Goal: Information Seeking & Learning: Understand process/instructions

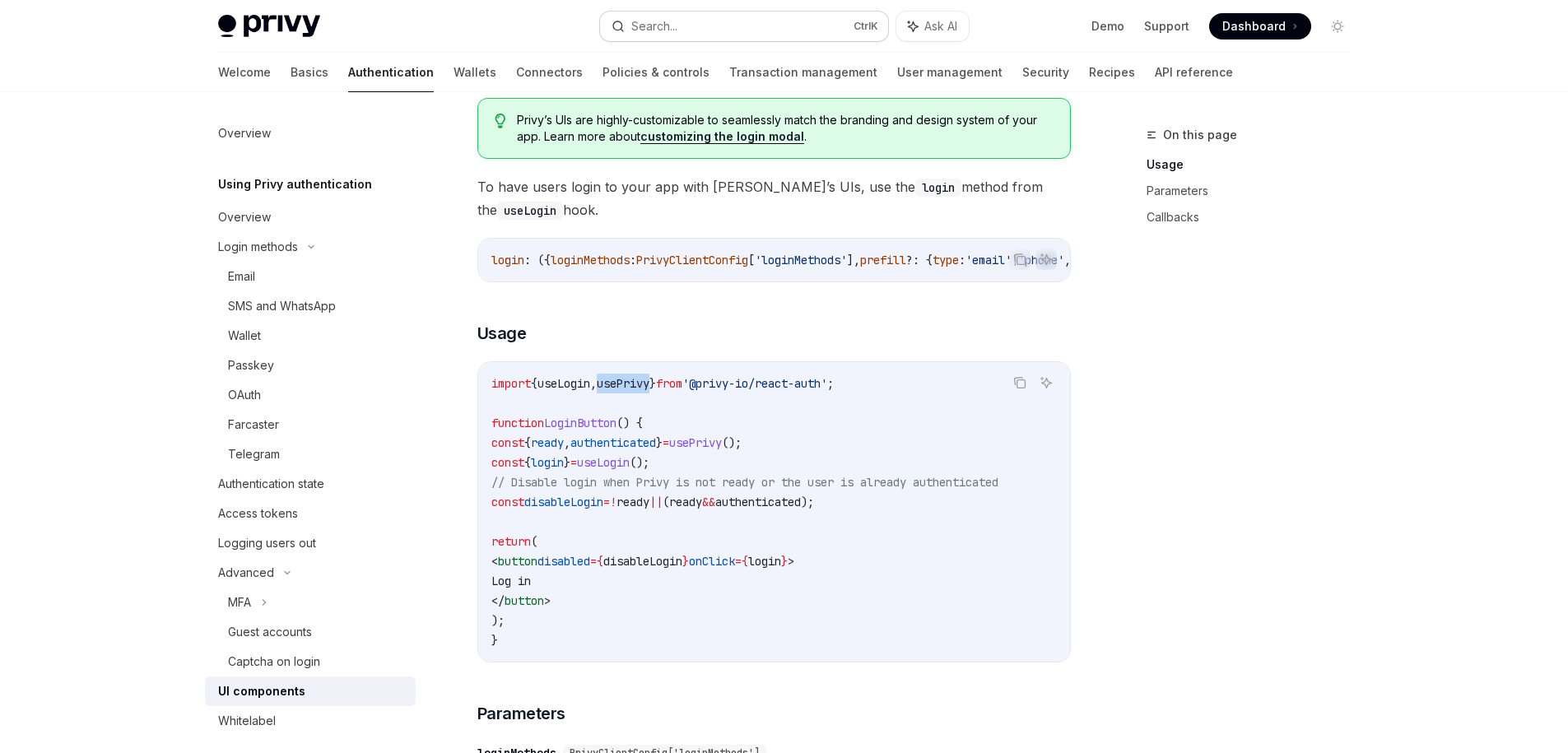
click at [698, 26] on button "Search... Ctrl K" at bounding box center [744, 27] width 288 height 30
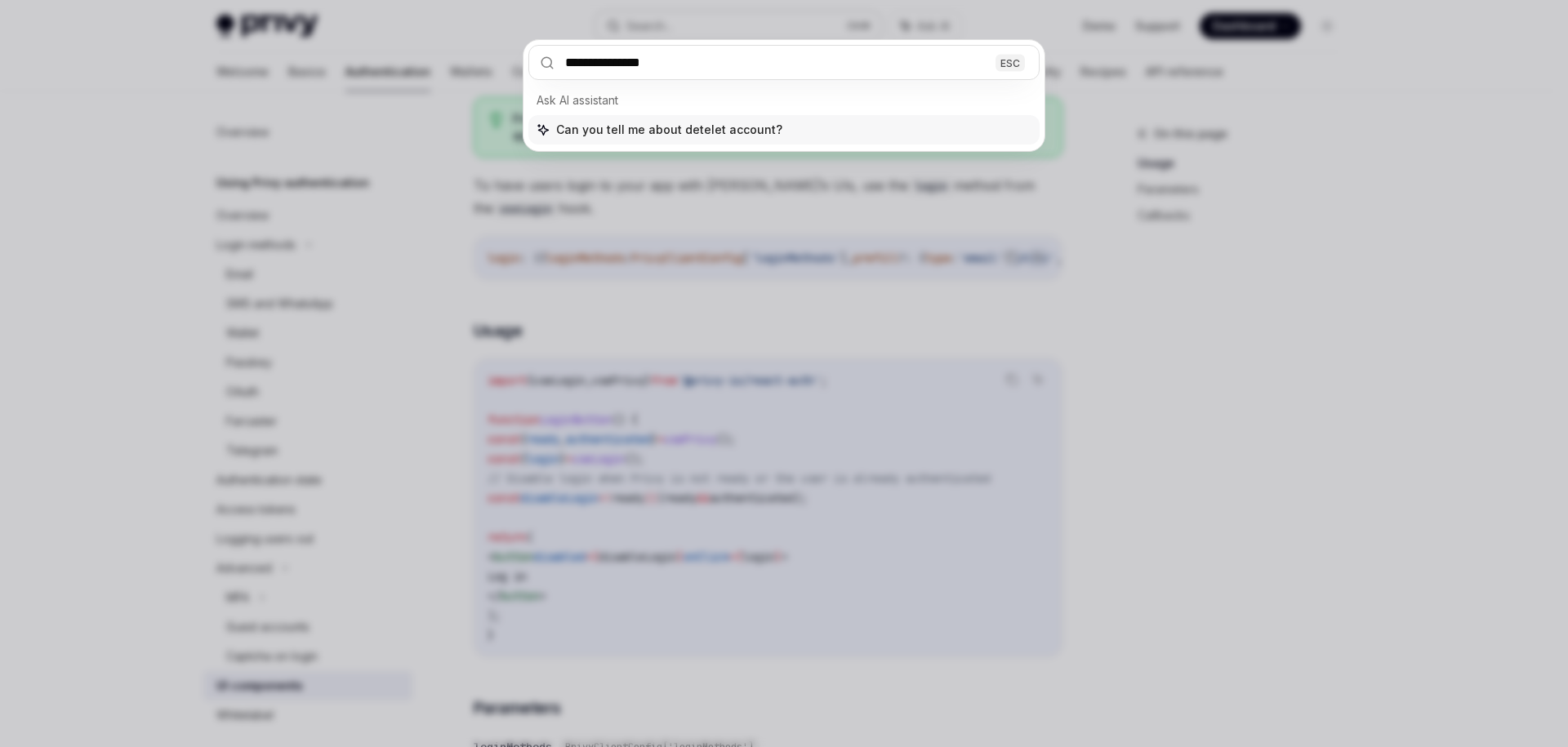
type input "**********"
type textarea "*"
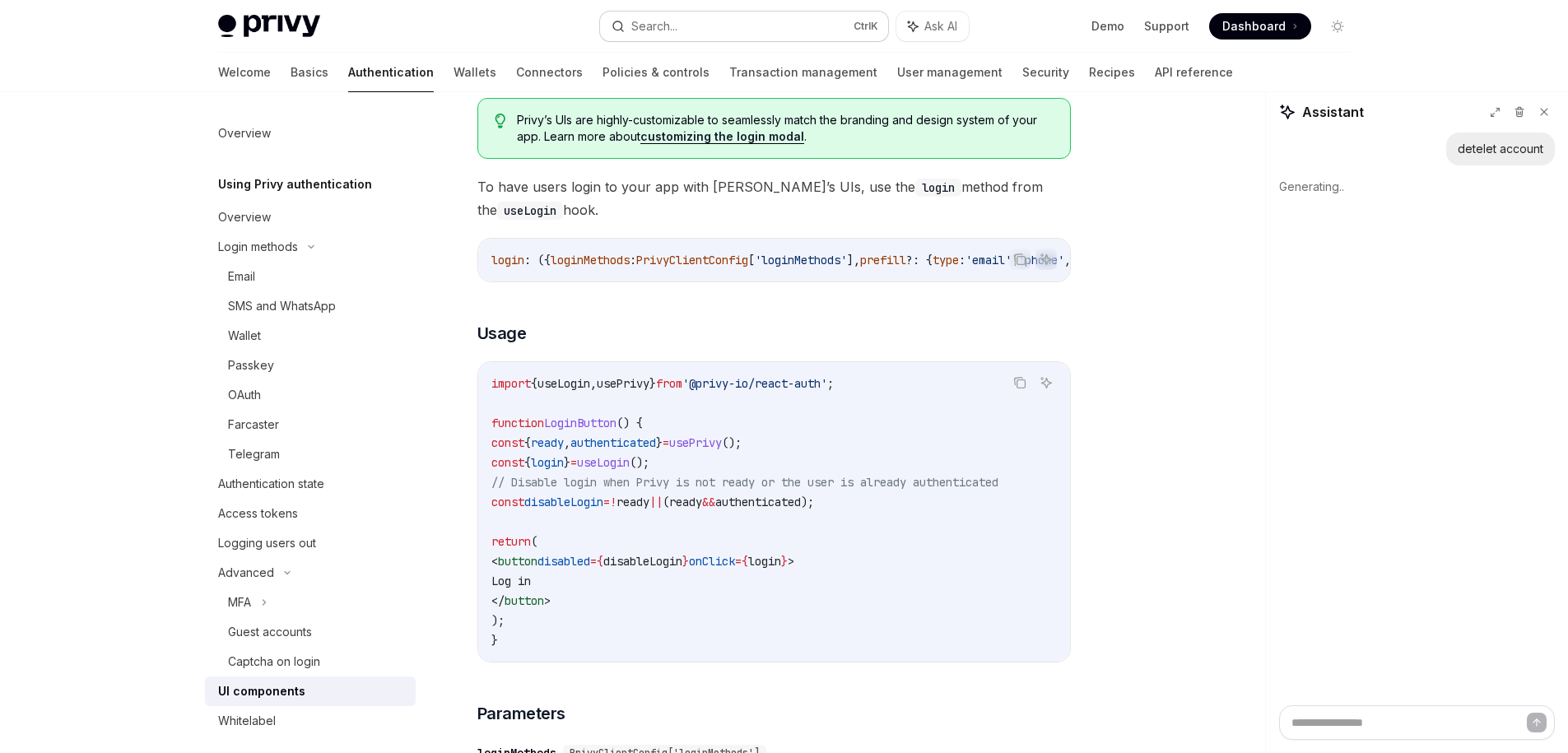
click at [665, 26] on div "Search..." at bounding box center [655, 27] width 46 height 20
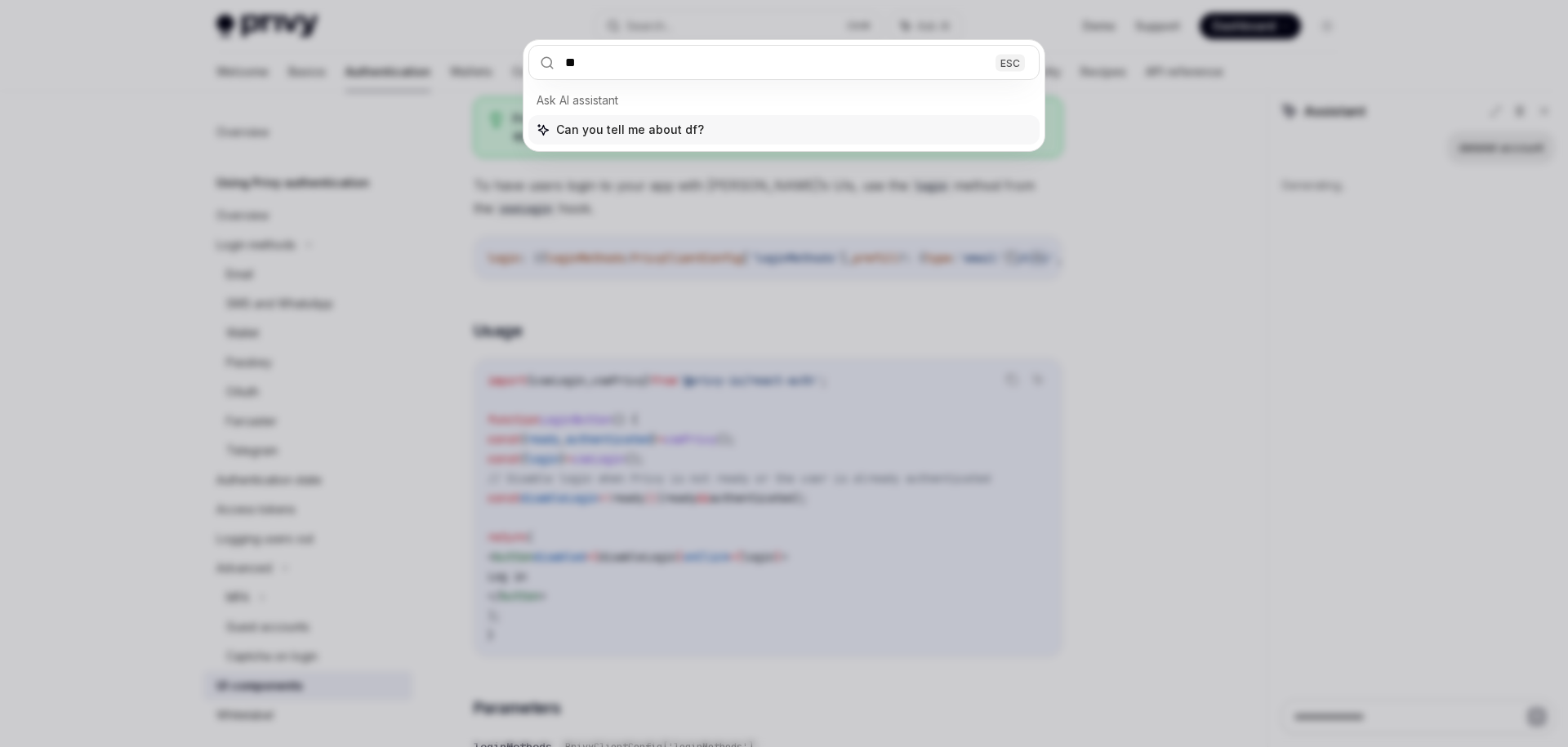
type input "*"
type input "**"
type textarea "*"
type input "****"
type textarea "*"
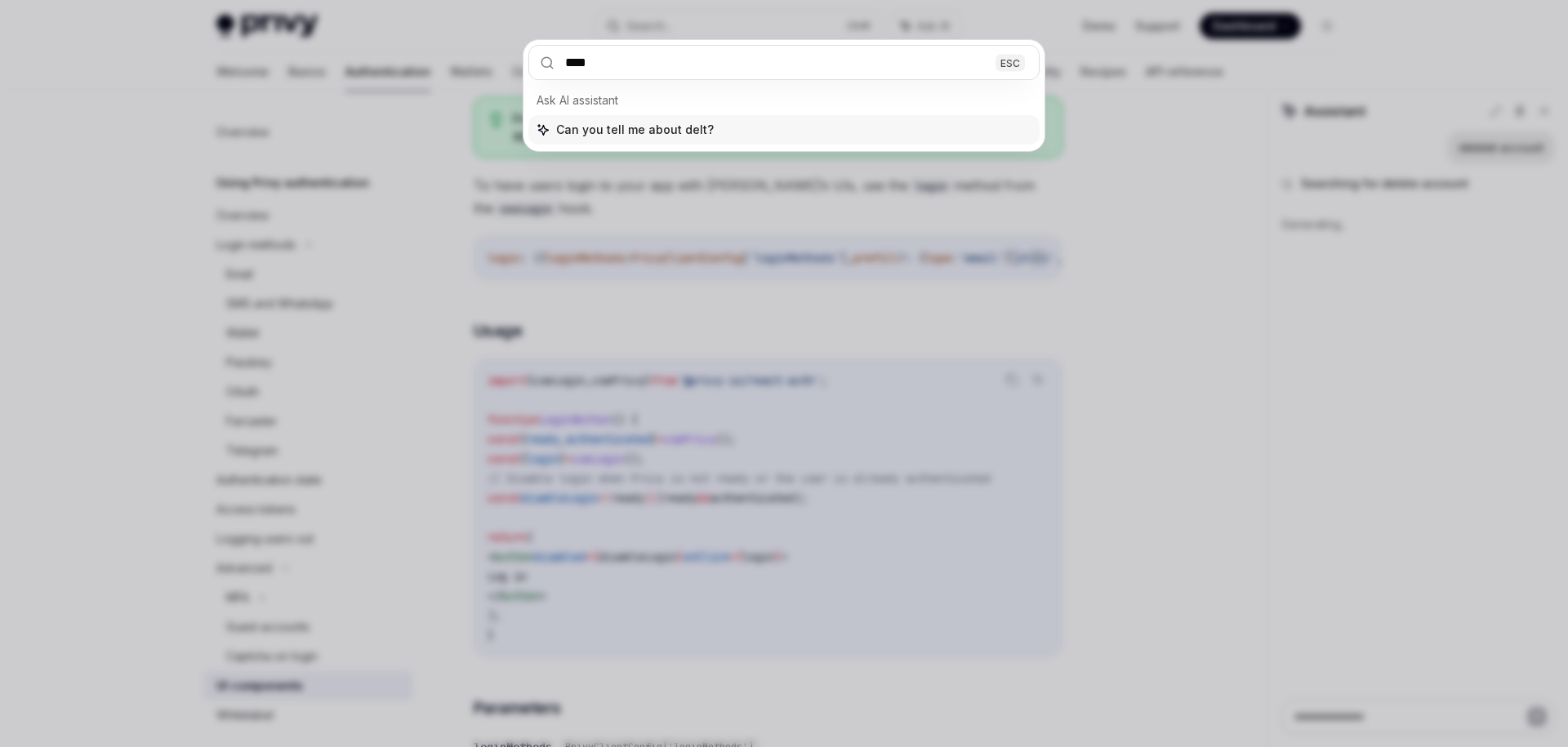
type input "*****"
type textarea "*"
type input "******"
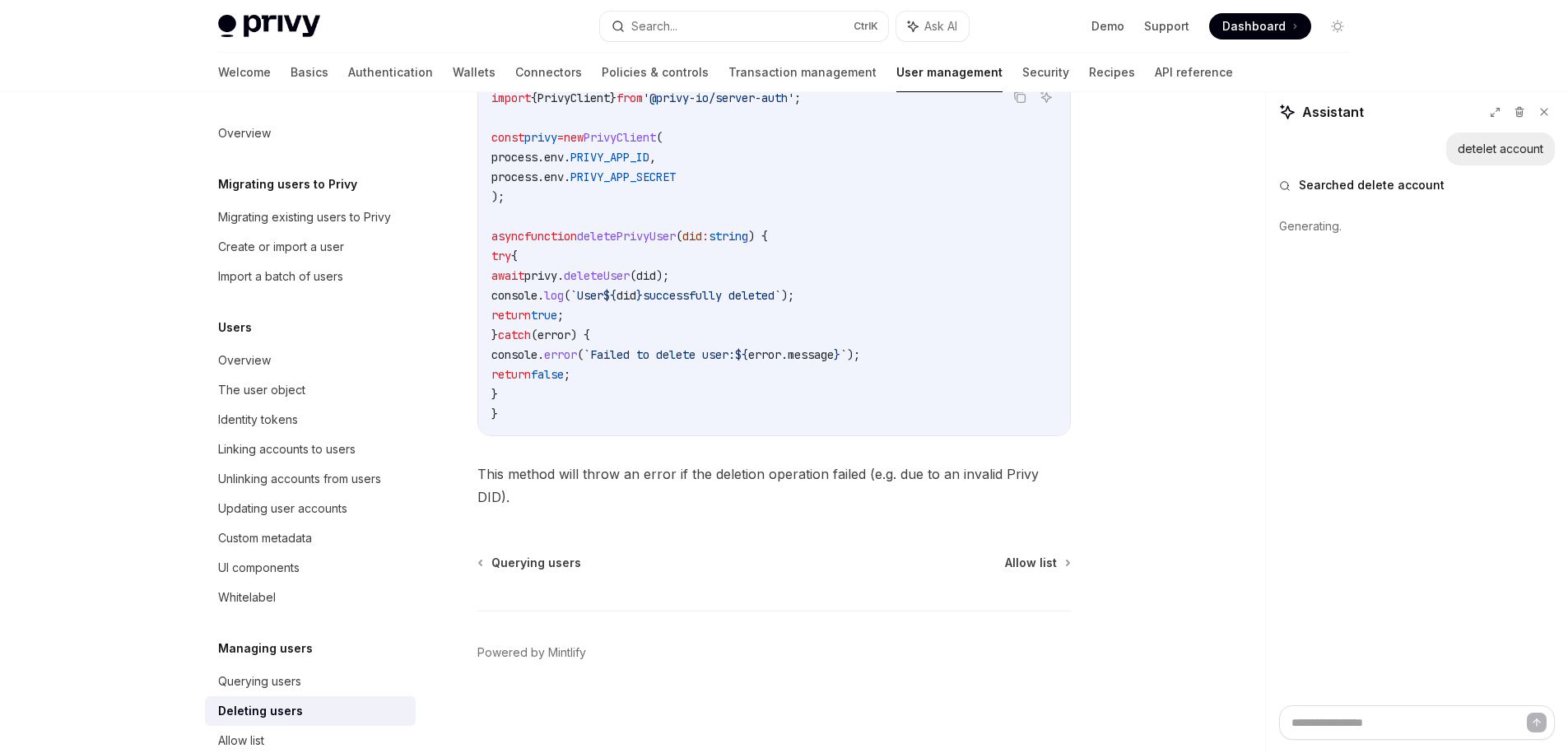
scroll to position [92, 0]
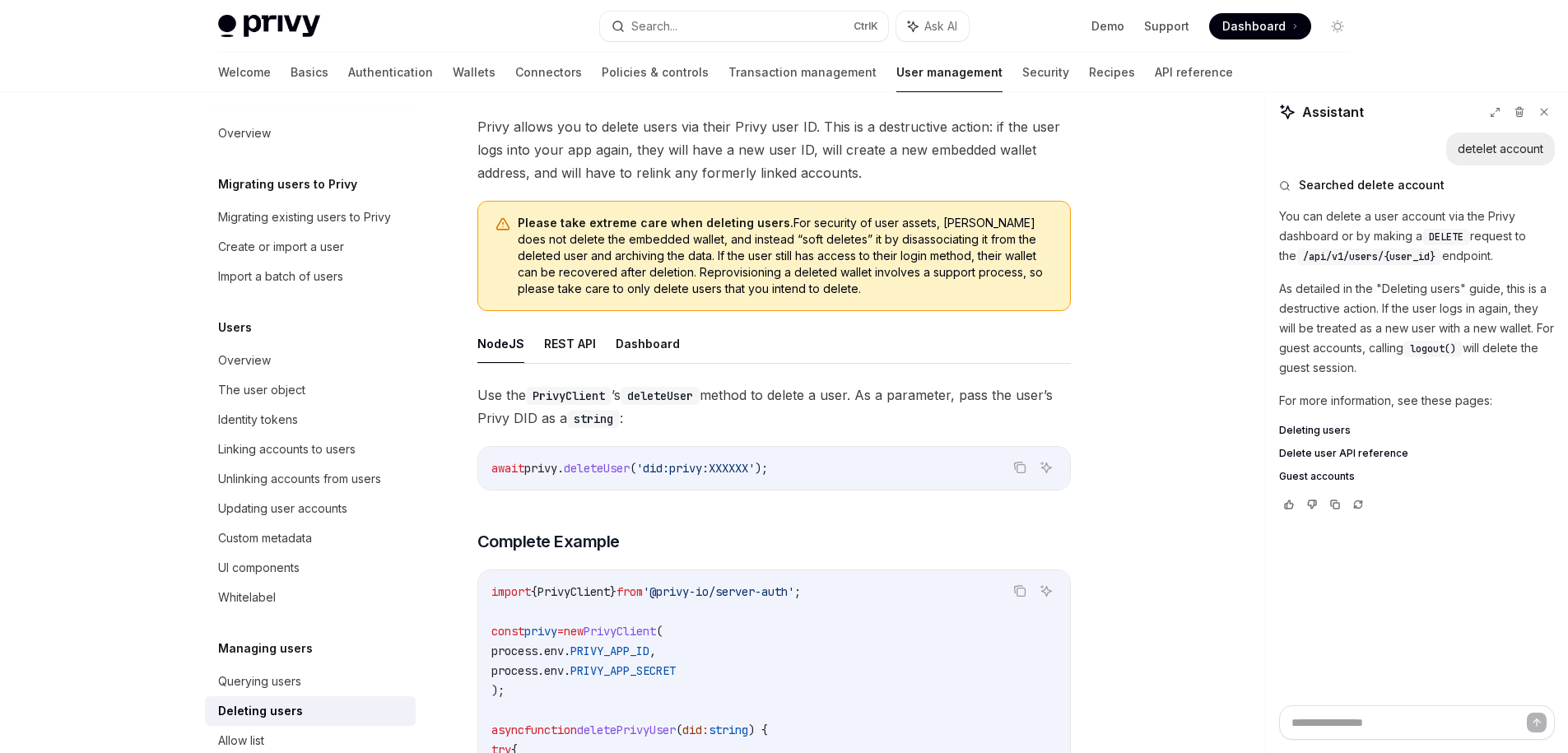
type textarea "*"
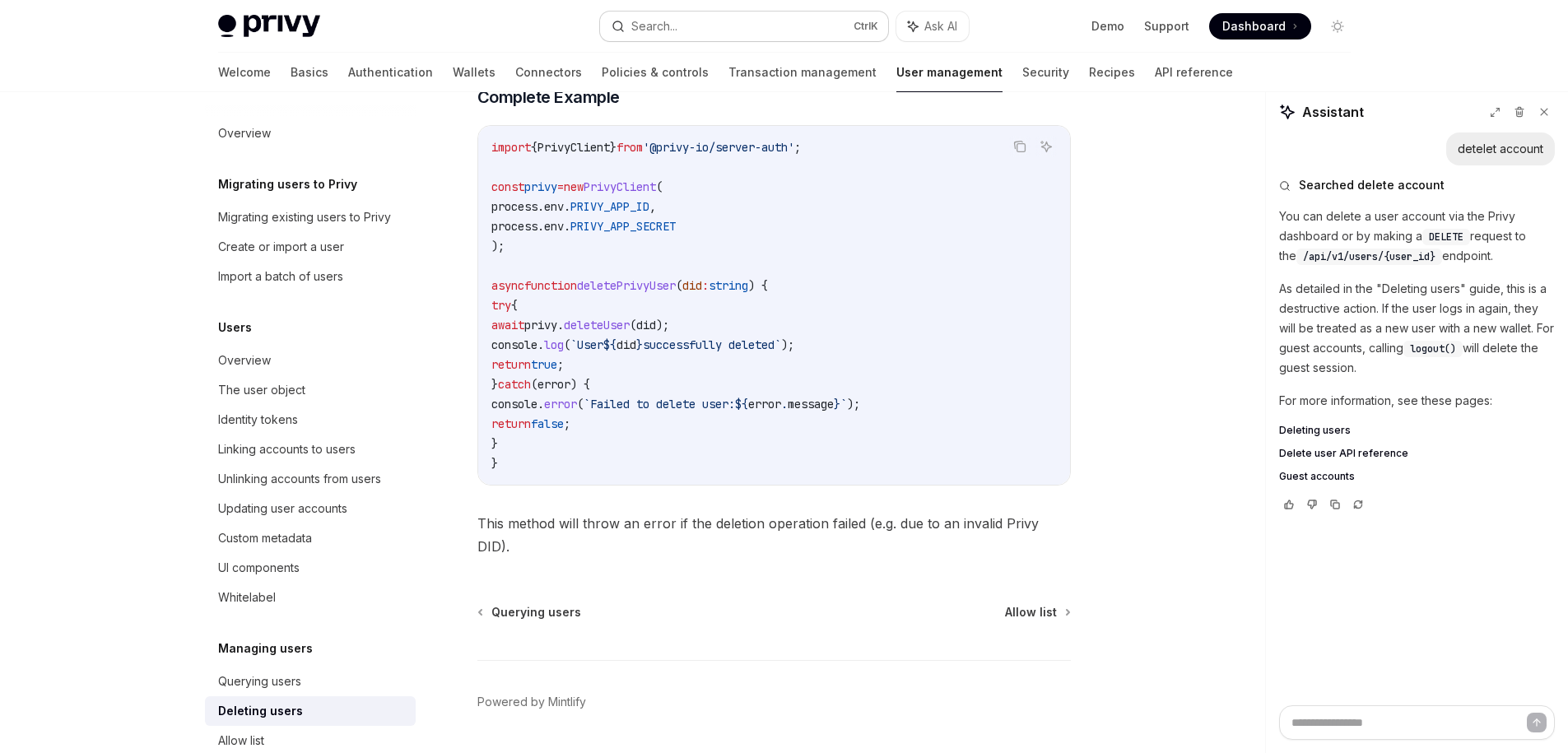
click at [804, 20] on button "Search... Ctrl K" at bounding box center [744, 27] width 288 height 30
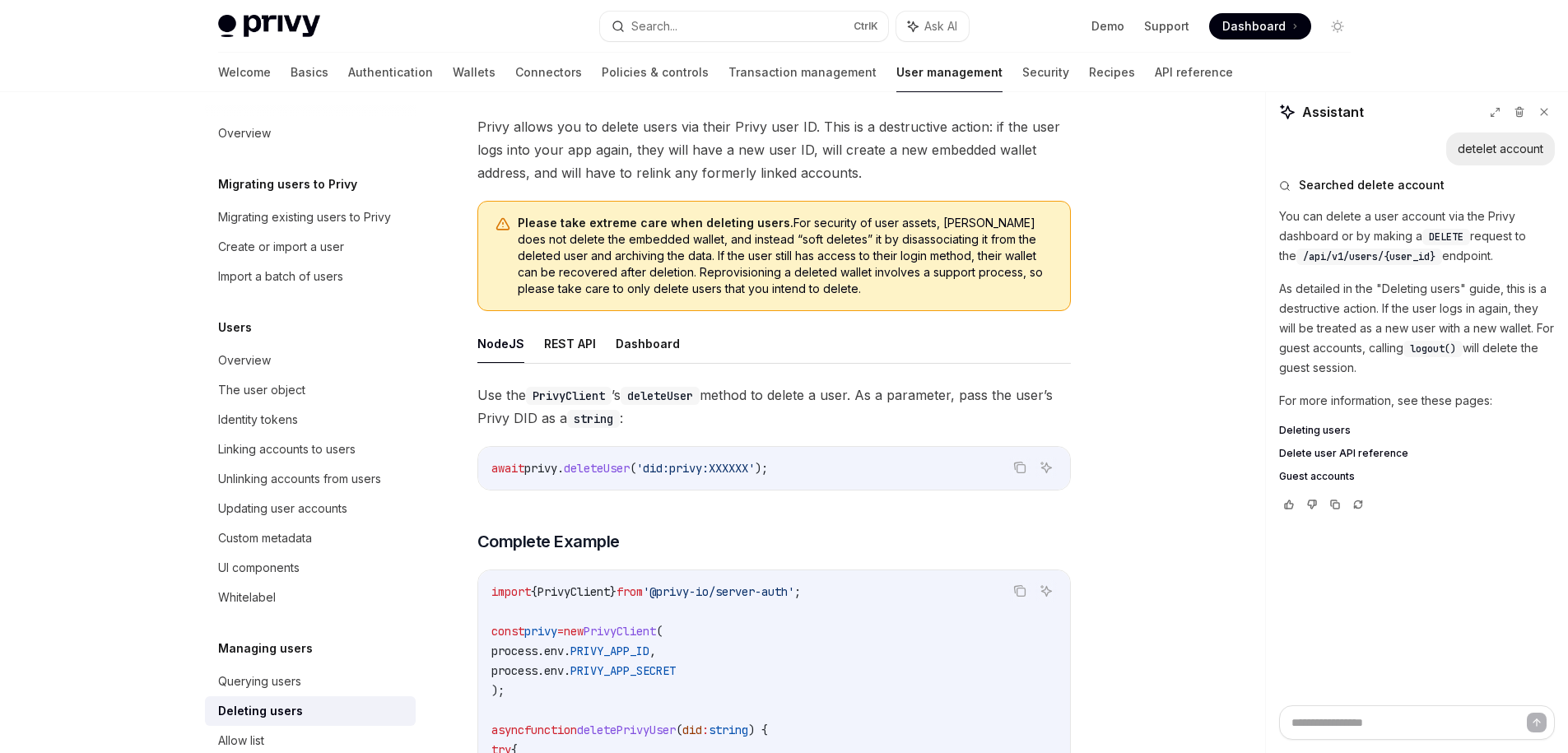
scroll to position [0, 0]
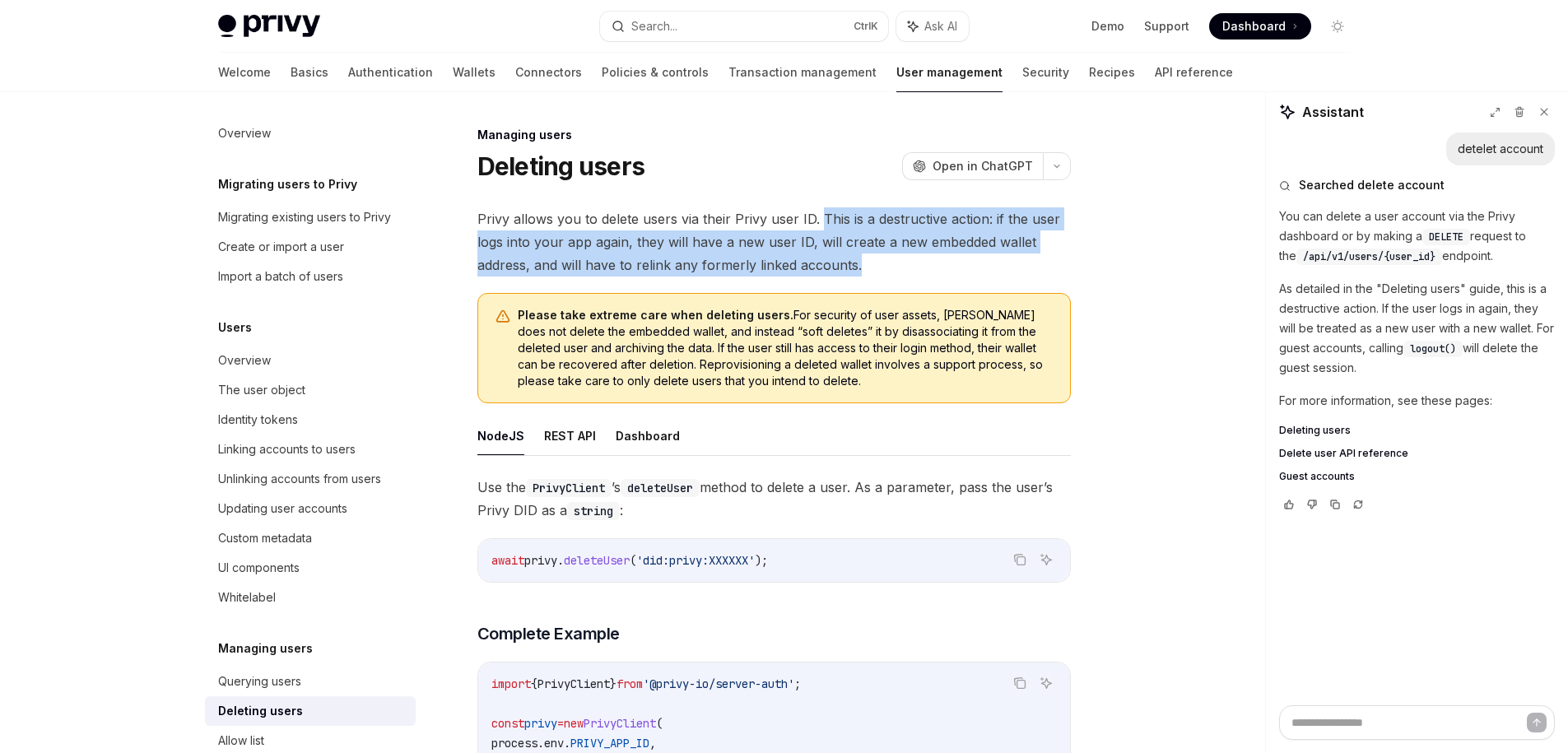
drag, startPoint x: 882, startPoint y: 269, endPoint x: 816, endPoint y: 211, distance: 87.9
click at [816, 211] on span "Privy allows you to delete users via their Privy user ID. This is a destructive…" at bounding box center [774, 242] width 593 height 69
click at [806, 188] on div at bounding box center [806, 188] width 0 height 0
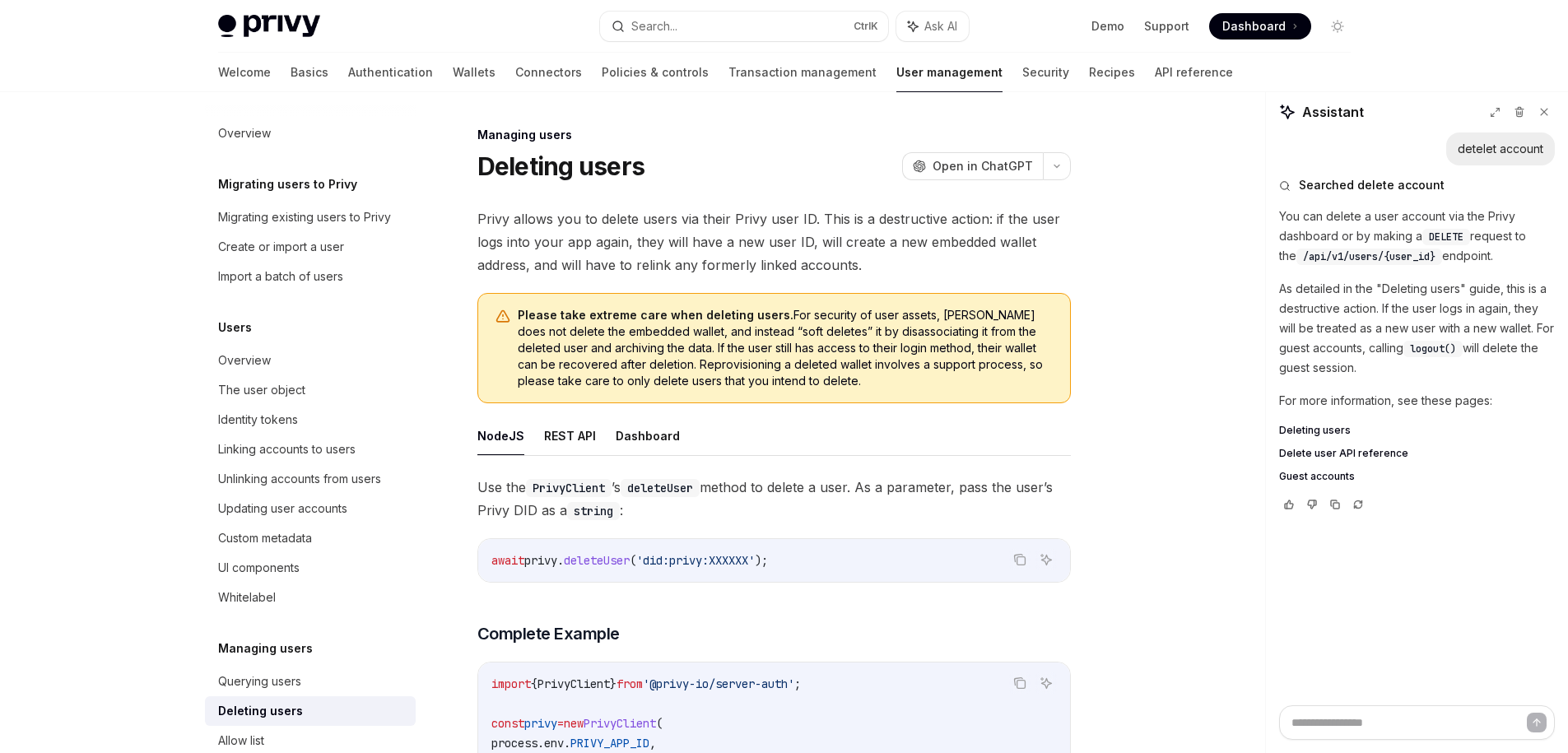
click at [818, 197] on div "Managing users Deleting users OpenAI Open in ChatGPT OpenAI Open in ChatGPT Pri…" at bounding box center [620, 732] width 908 height 1214
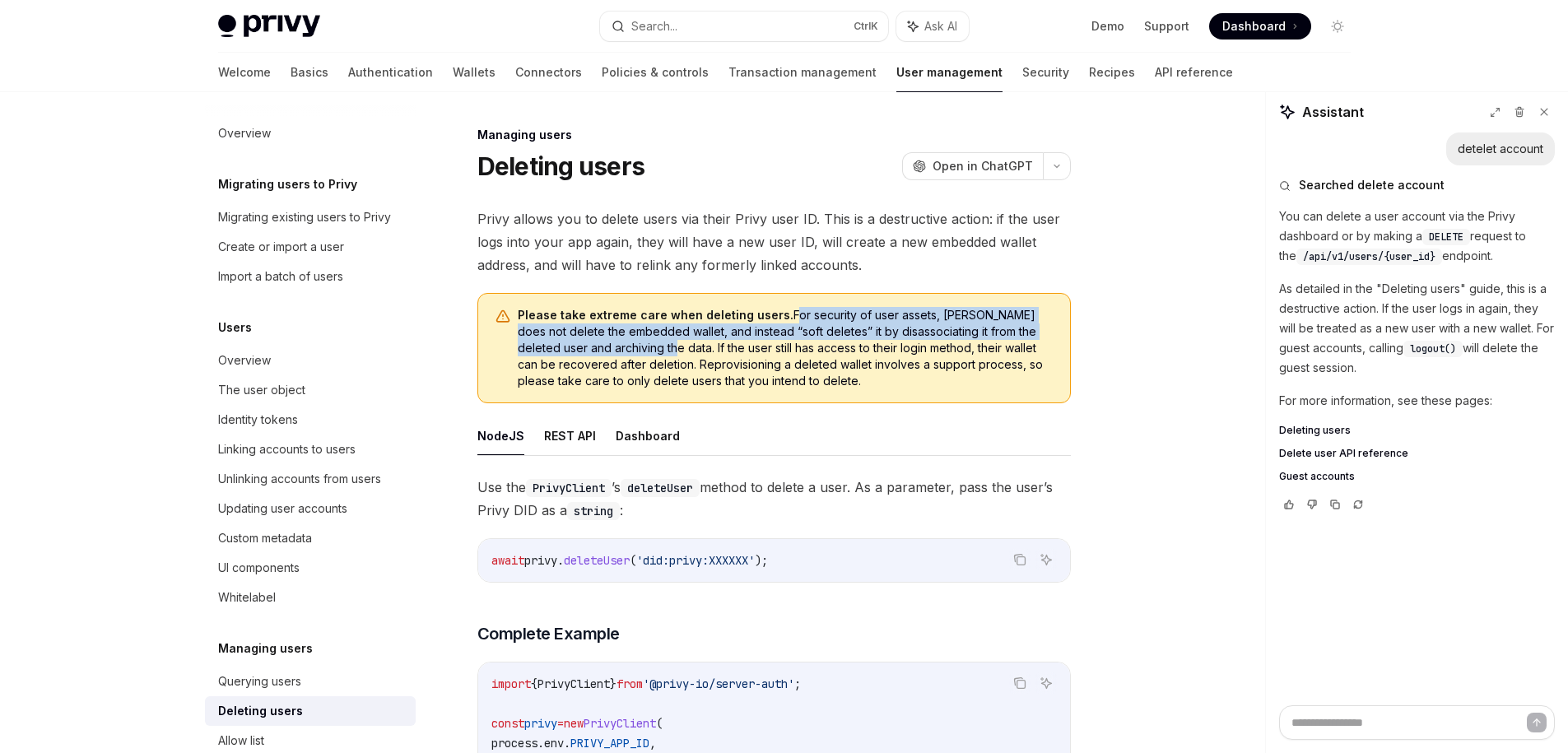
drag, startPoint x: 781, startPoint y: 315, endPoint x: 617, endPoint y: 353, distance: 168.3
click at [617, 353] on span "Please take extreme care when deleting users. For security of user assets, Priv…" at bounding box center [785, 348] width 536 height 82
click at [607, 356] on div at bounding box center [607, 356] width 0 height 0
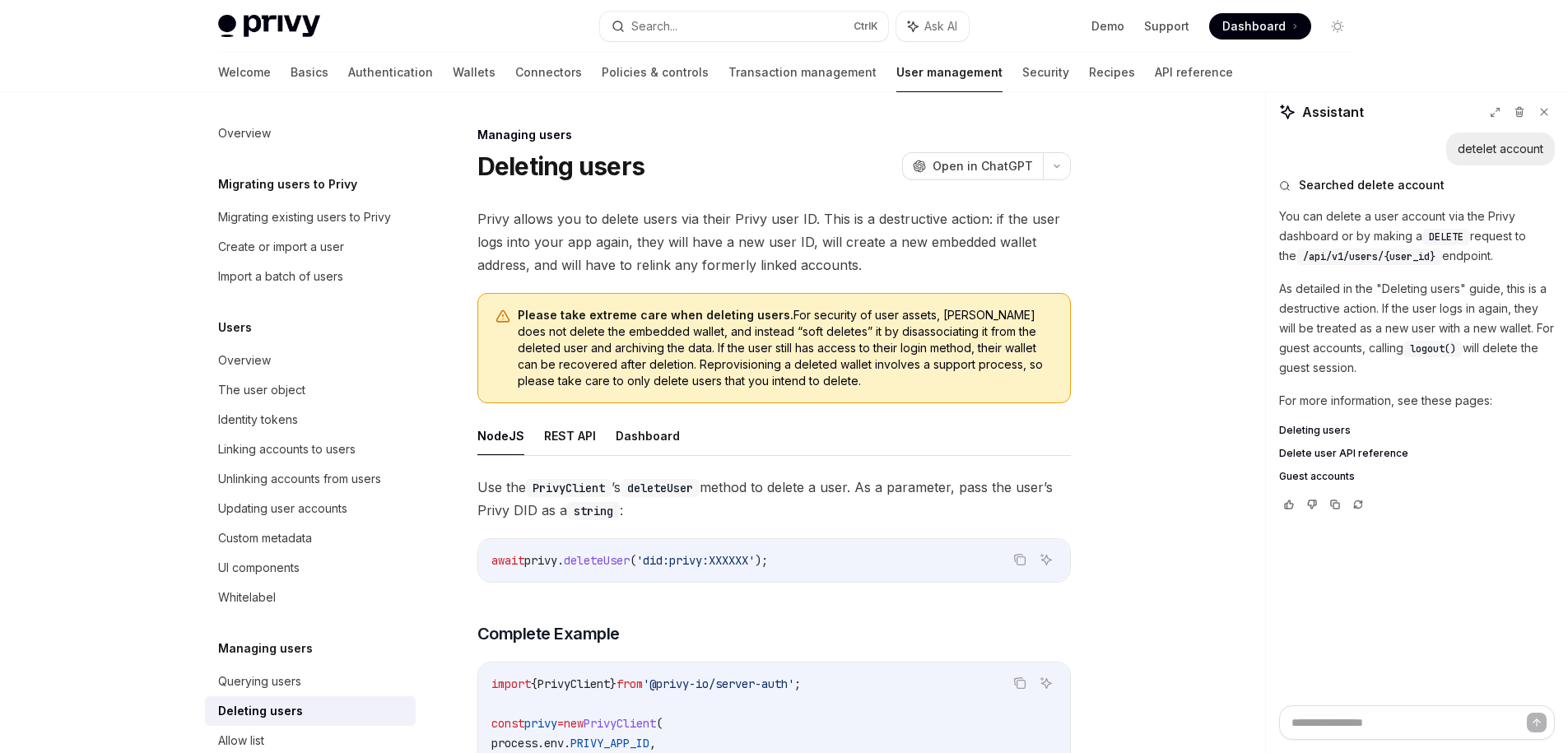
click at [633, 345] on span "Please take extreme care when deleting users. For security of user assets, Priv…" at bounding box center [785, 348] width 536 height 82
drag, startPoint x: 619, startPoint y: 349, endPoint x: 591, endPoint y: 369, distance: 34.4
click at [591, 369] on span "Please take extreme care when deleting users. For security of user assets, Priv…" at bounding box center [785, 348] width 536 height 82
click at [580, 372] on div at bounding box center [580, 372] width 0 height 0
click at [593, 354] on span "Please take extreme care when deleting users. For security of user assets, Priv…" at bounding box center [785, 348] width 536 height 82
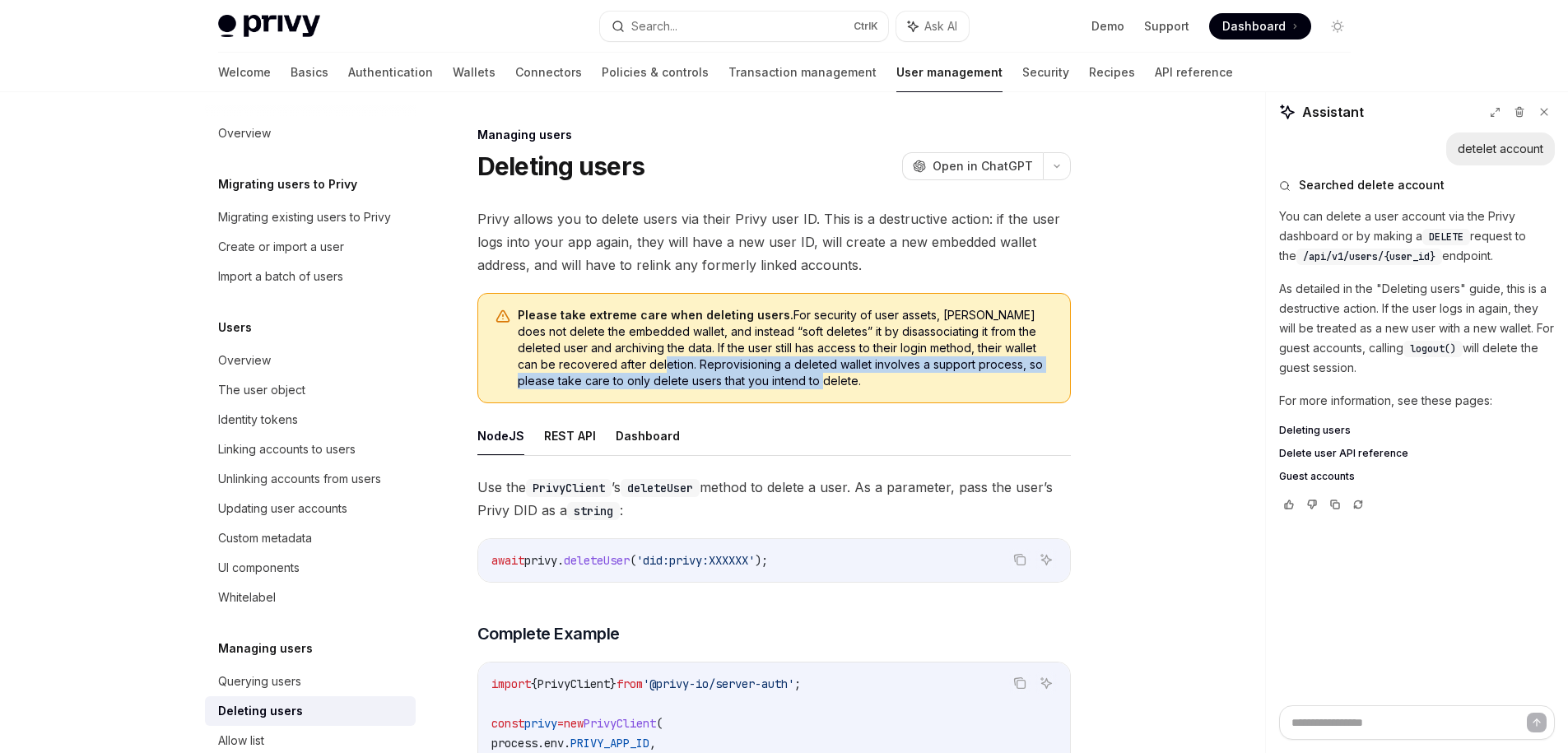
drag, startPoint x: 595, startPoint y: 364, endPoint x: 791, endPoint y: 385, distance: 197.1
click at [792, 382] on span "Please take extreme care when deleting users. For security of user assets, Priv…" at bounding box center [785, 348] width 536 height 82
click at [782, 389] on div at bounding box center [782, 389] width 0 height 0
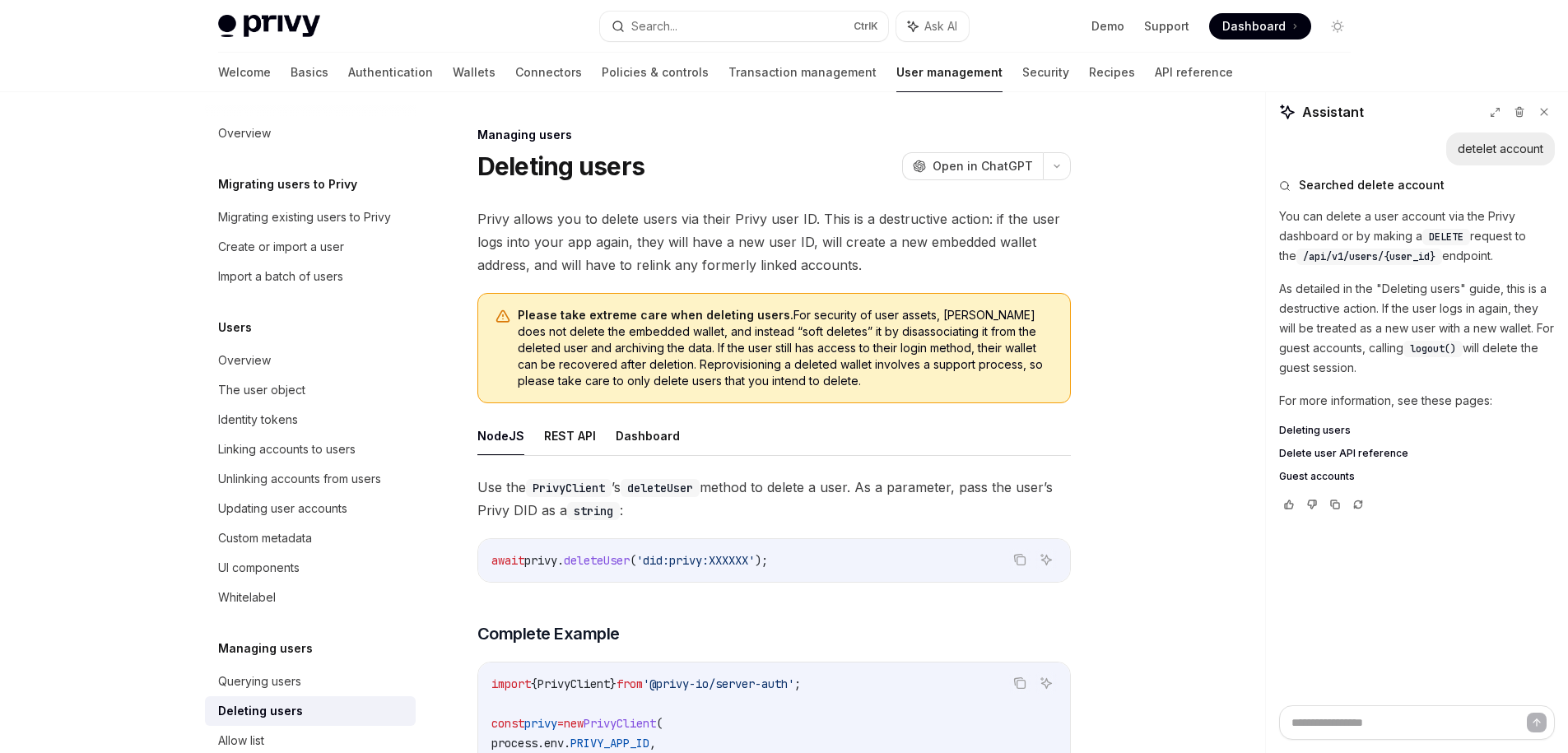
click at [534, 553] on code "await privy . deleteUser ( 'did:privy:XXXXXX' );" at bounding box center [774, 561] width 565 height 20
